Goal: Check status: Check status

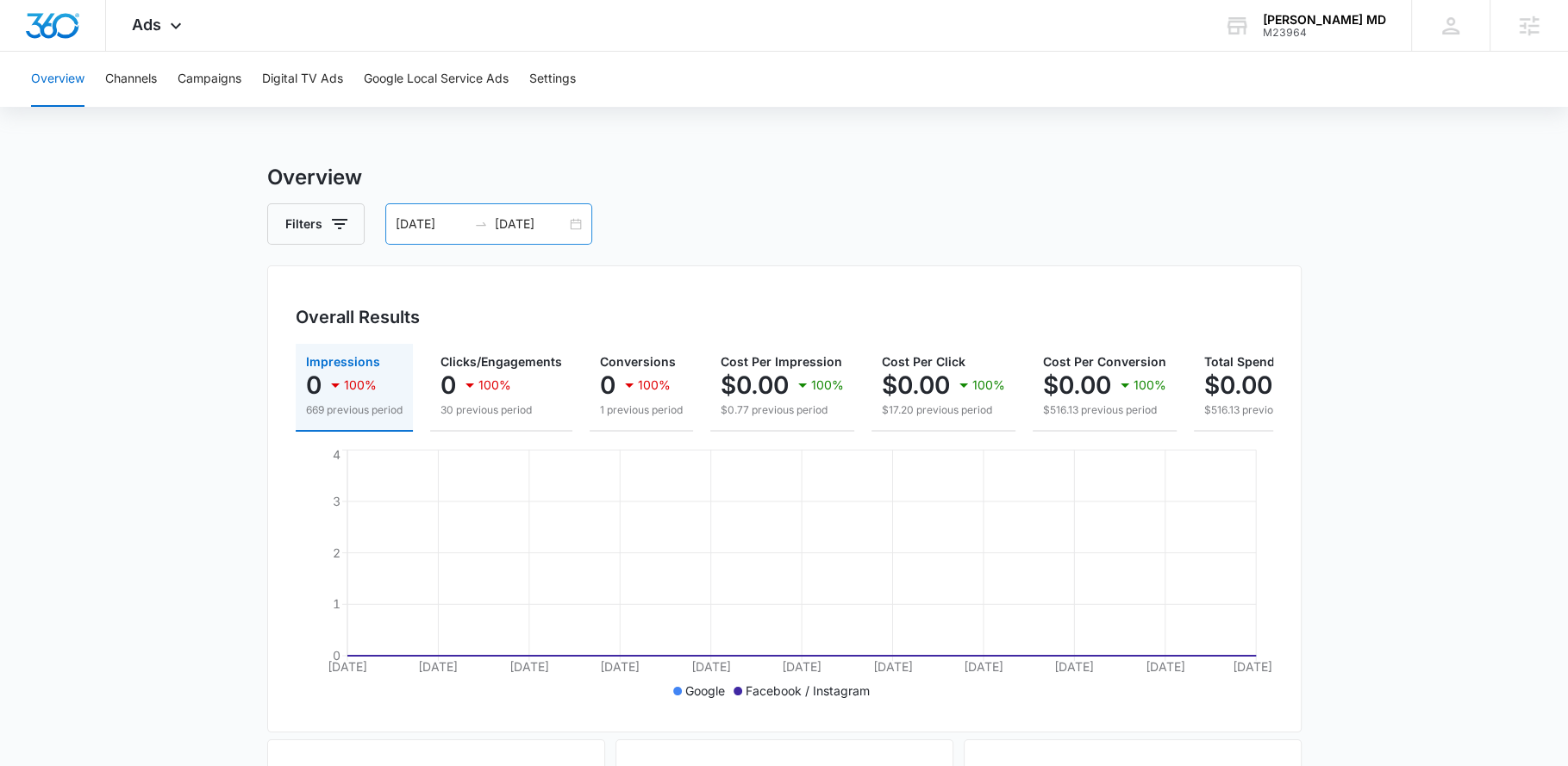
click at [567, 228] on div "[DATE] [DATE]" at bounding box center [489, 223] width 207 height 41
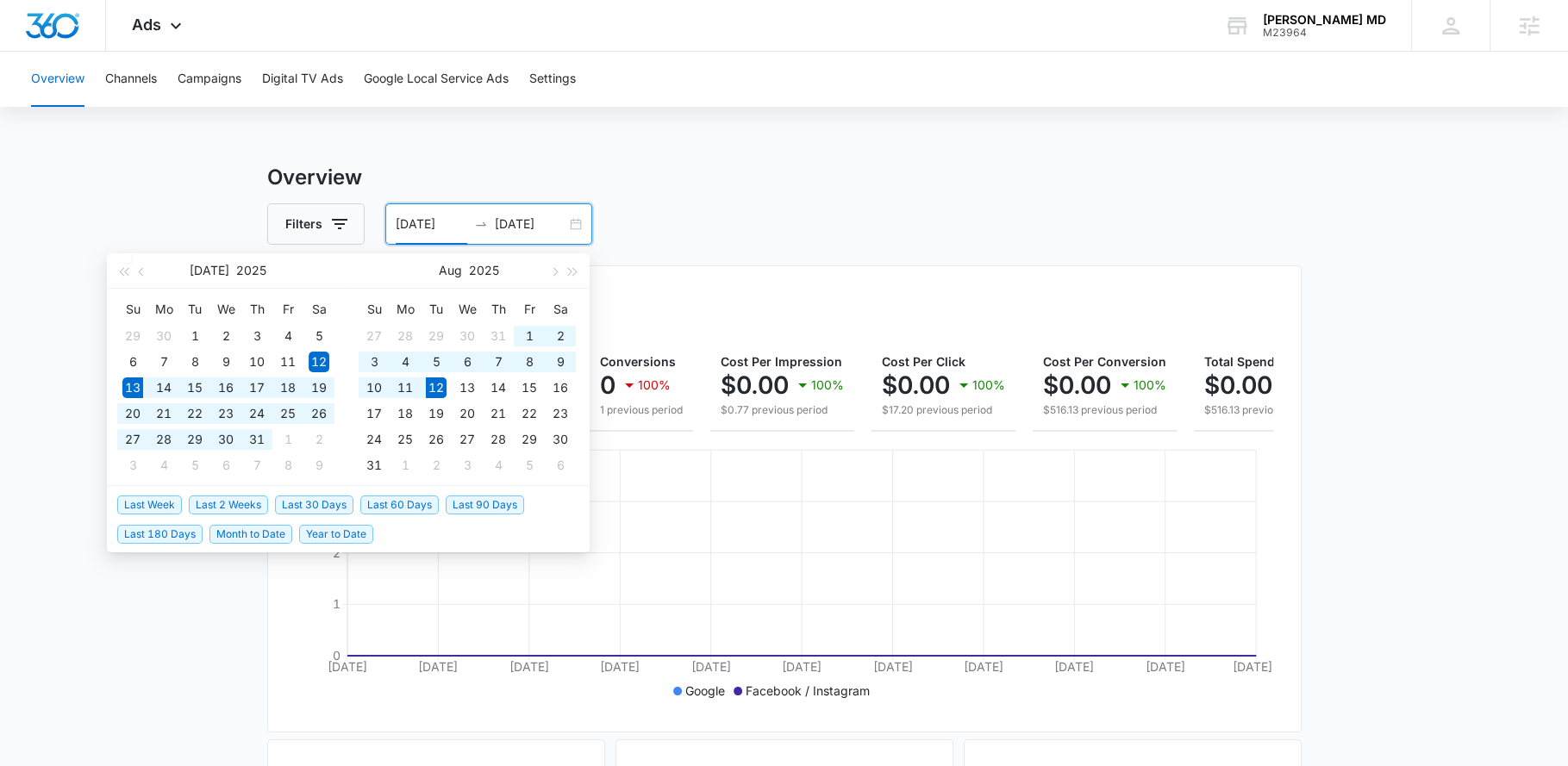
click at [338, 504] on span "Last 30 Days" at bounding box center [314, 504] width 79 height 19
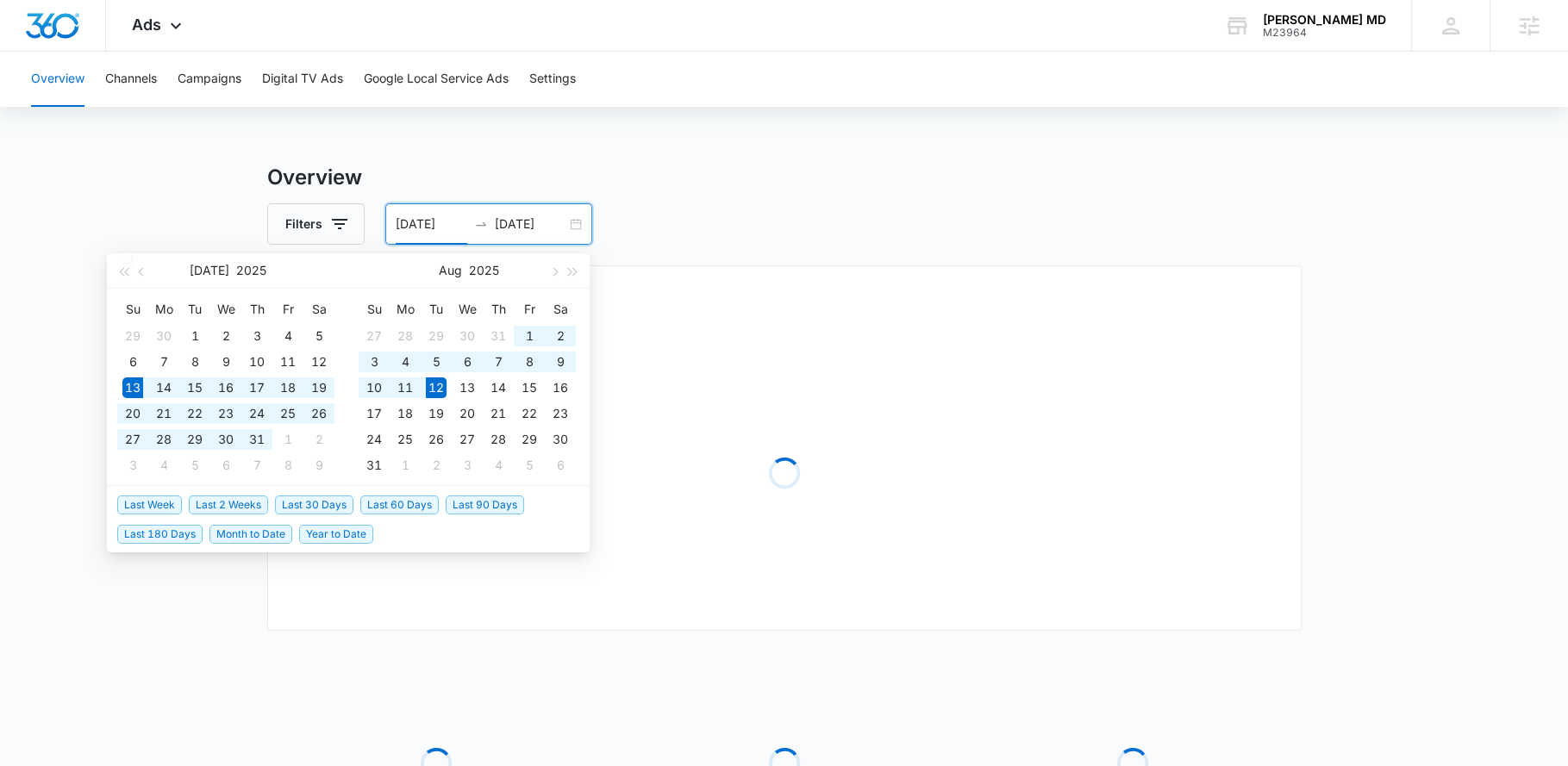
type input "[DATE]"
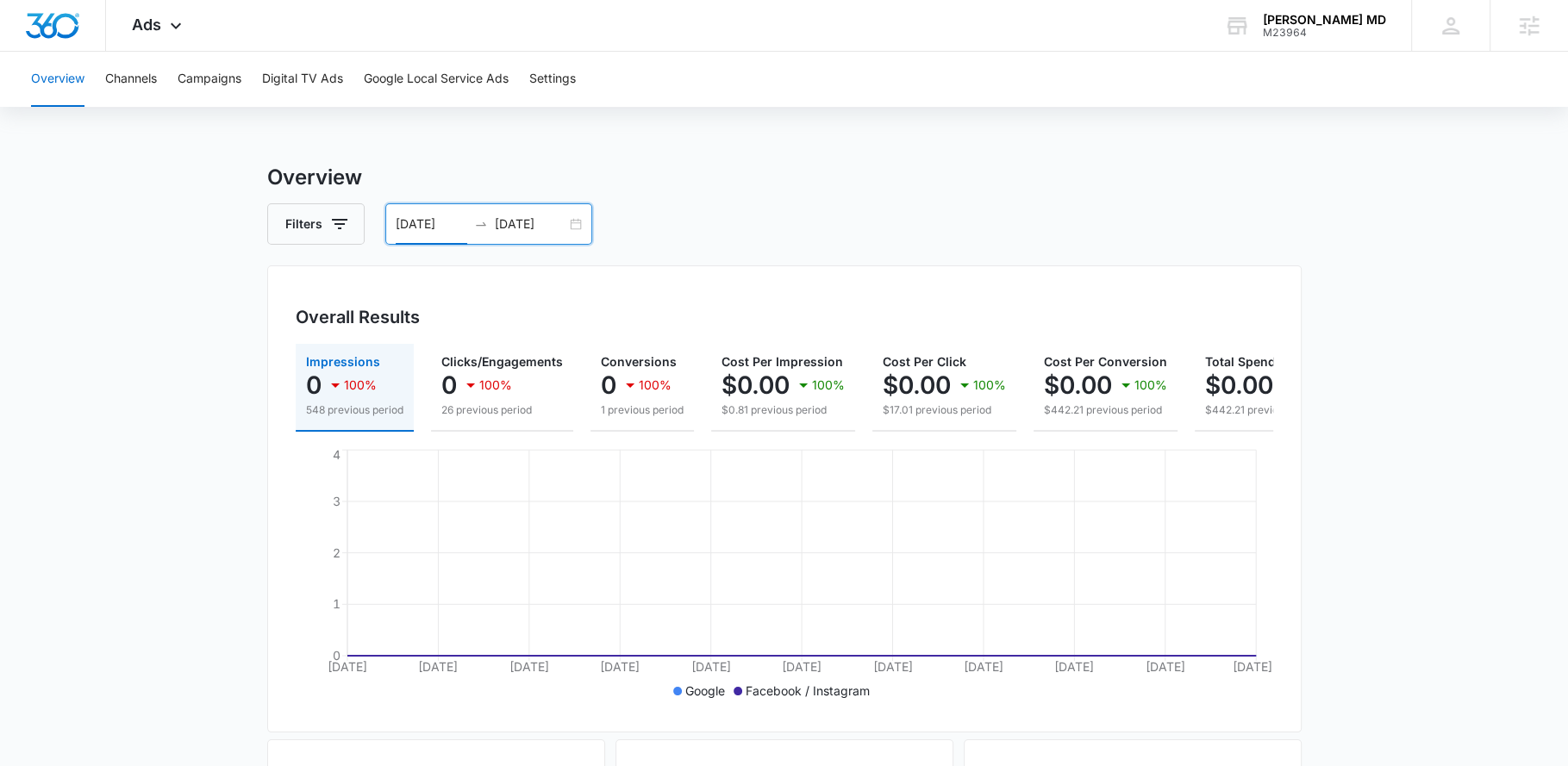
click at [581, 228] on div "[DATE] [DATE]" at bounding box center [489, 223] width 207 height 41
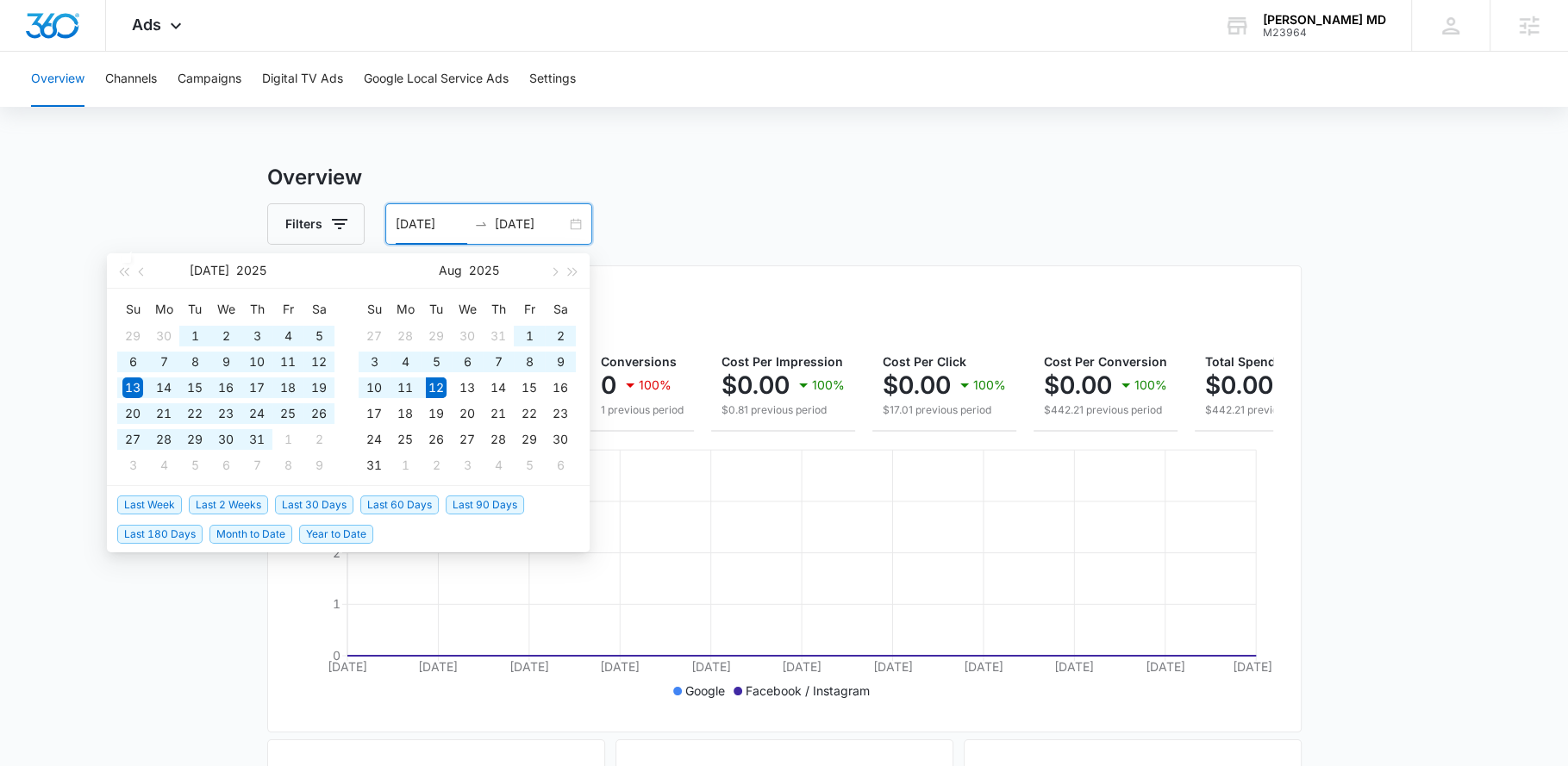
click at [395, 510] on span "Last 60 Days" at bounding box center [400, 504] width 79 height 19
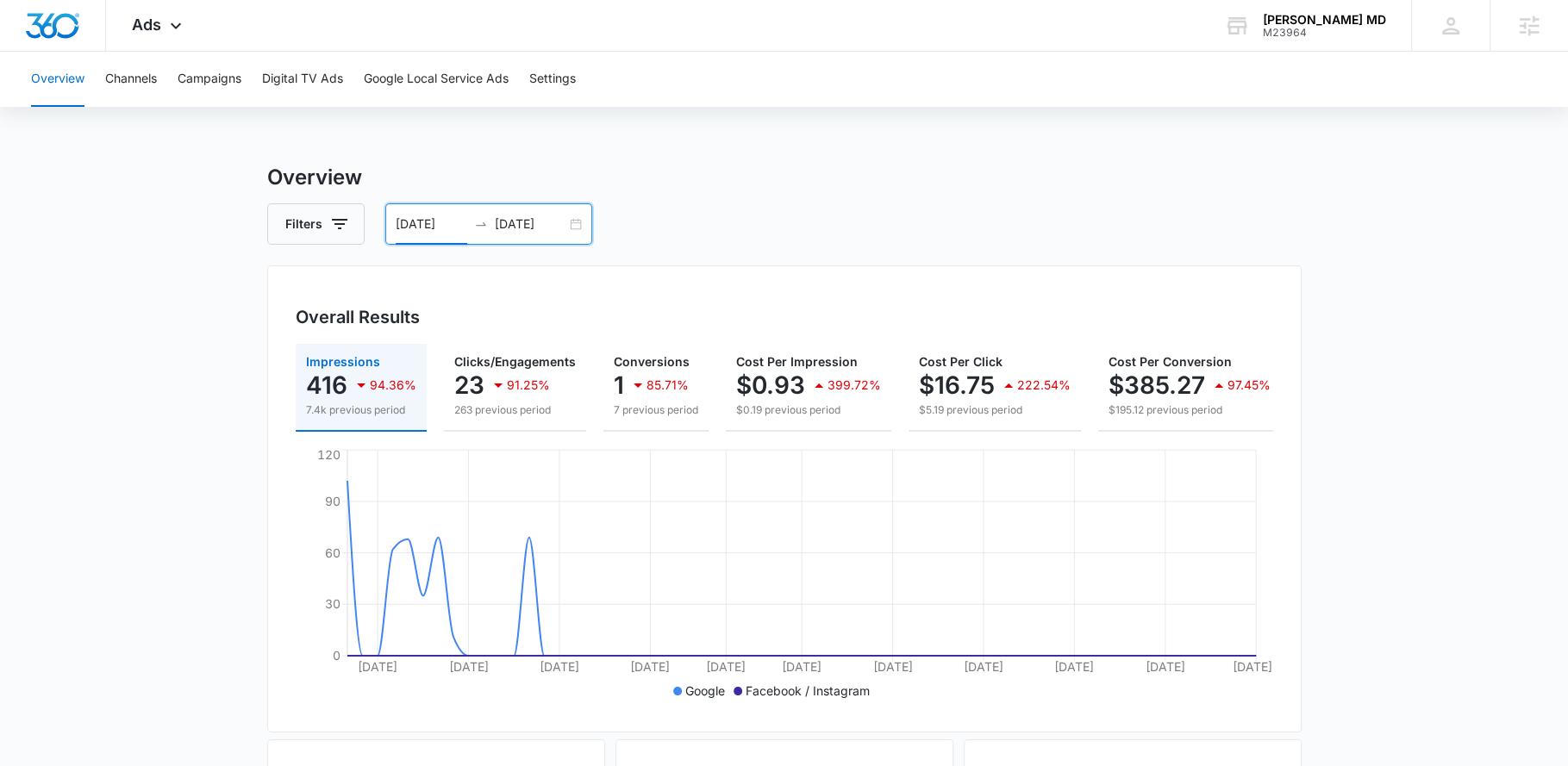
click at [581, 229] on div "[DATE] [DATE]" at bounding box center [489, 223] width 207 height 41
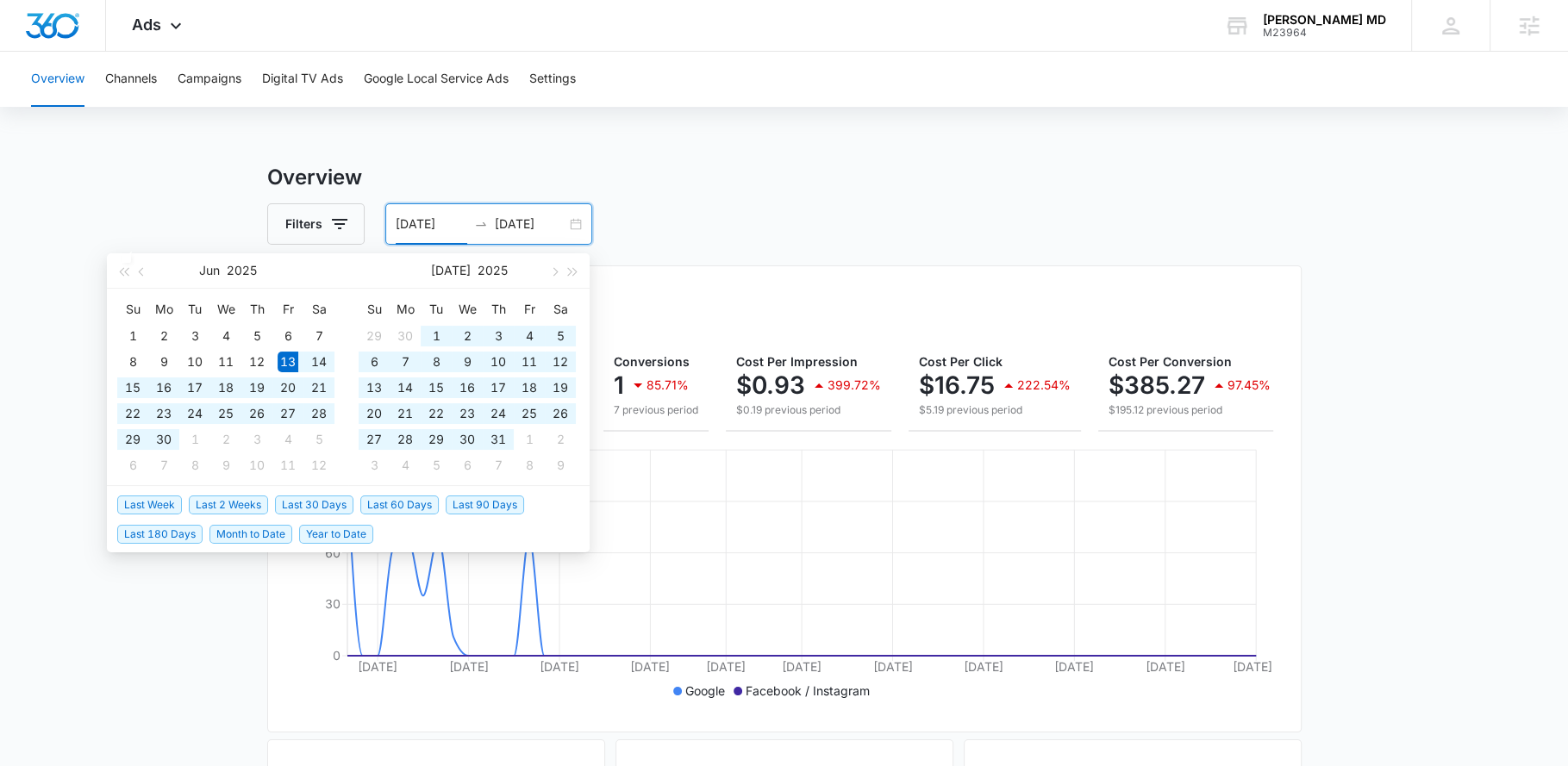
click at [497, 493] on li "Last 90 Days" at bounding box center [488, 504] width 85 height 29
click at [499, 501] on span "Last 90 Days" at bounding box center [485, 504] width 79 height 19
type input "[DATE]"
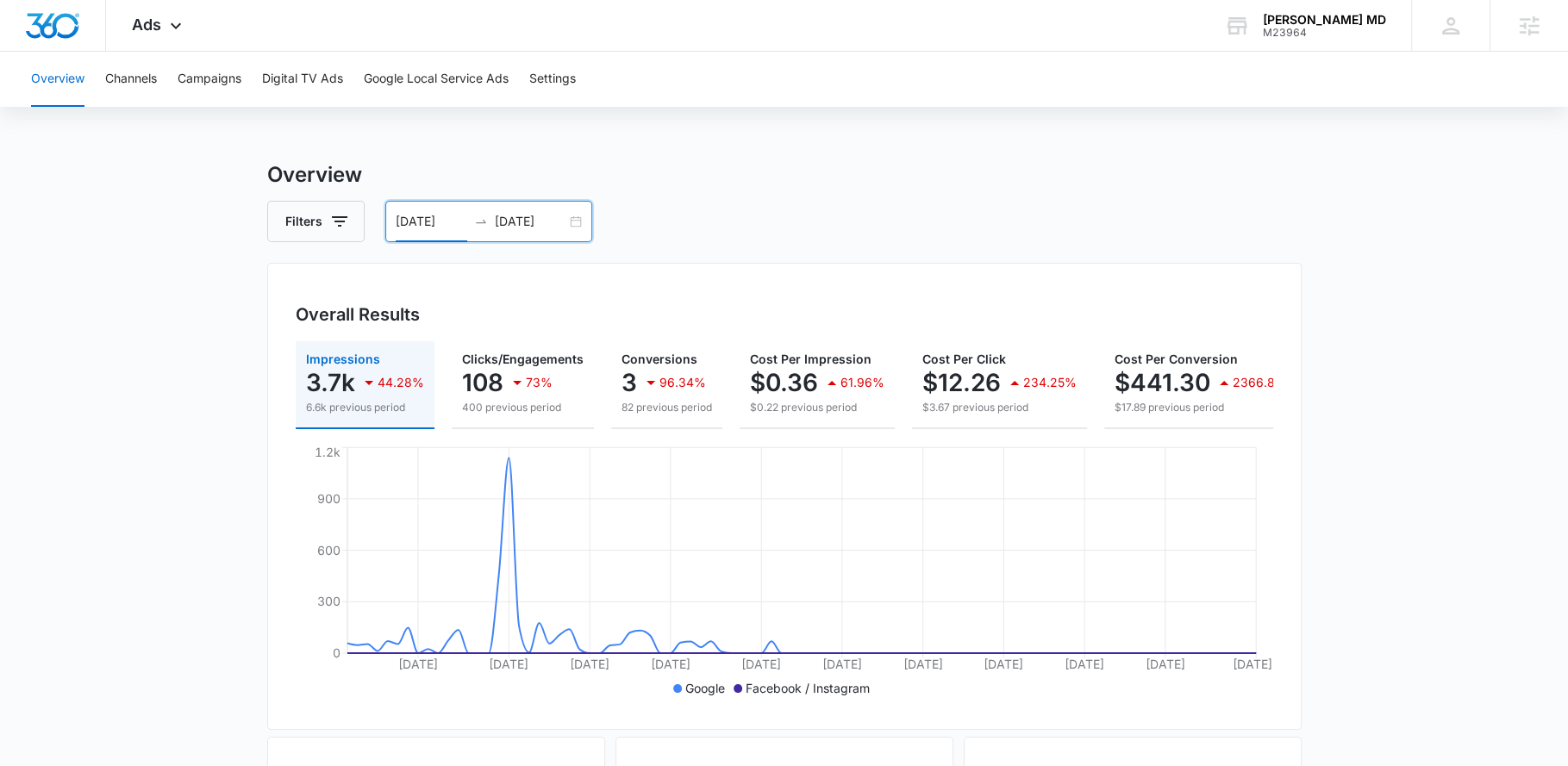
scroll to position [21, 0]
